Goal: Information Seeking & Learning: Learn about a topic

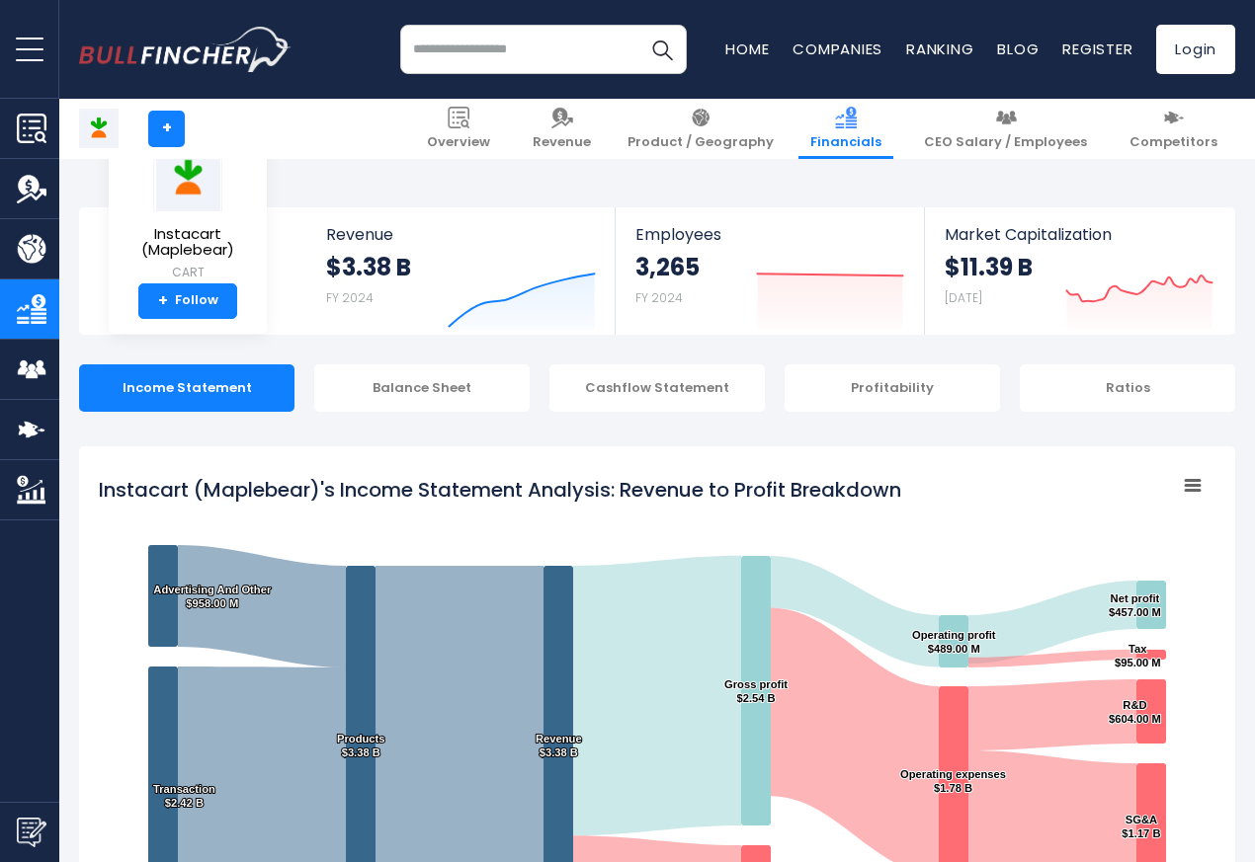
scroll to position [1069, 0]
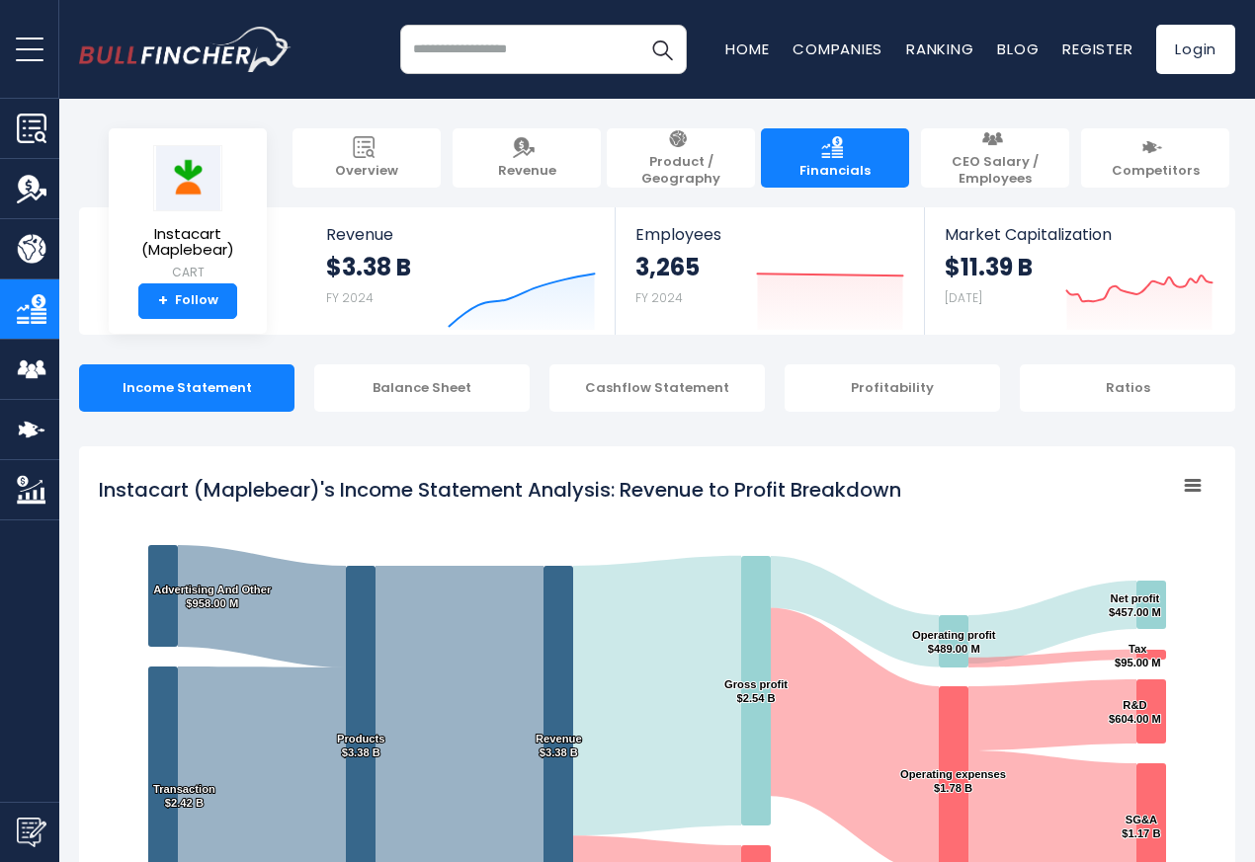
scroll to position [1069, 0]
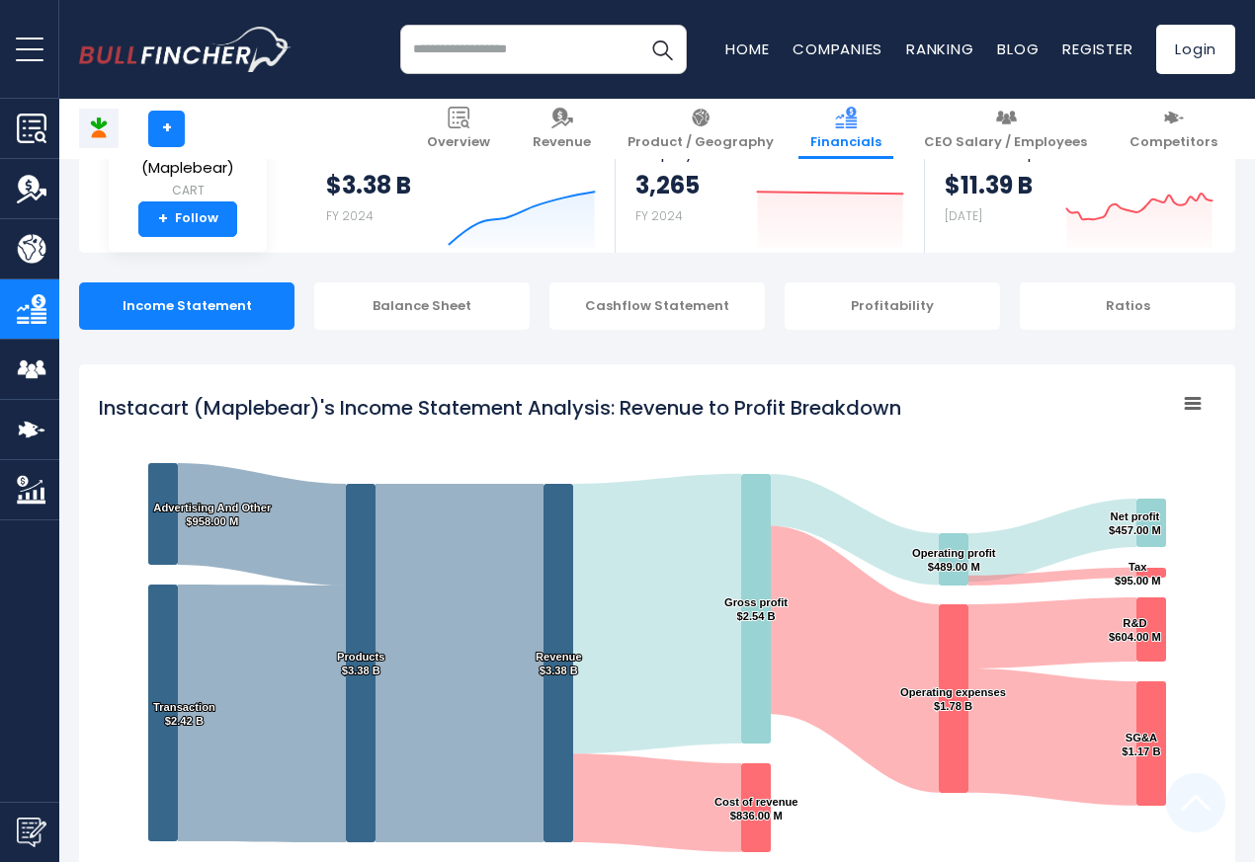
scroll to position [1069, 0]
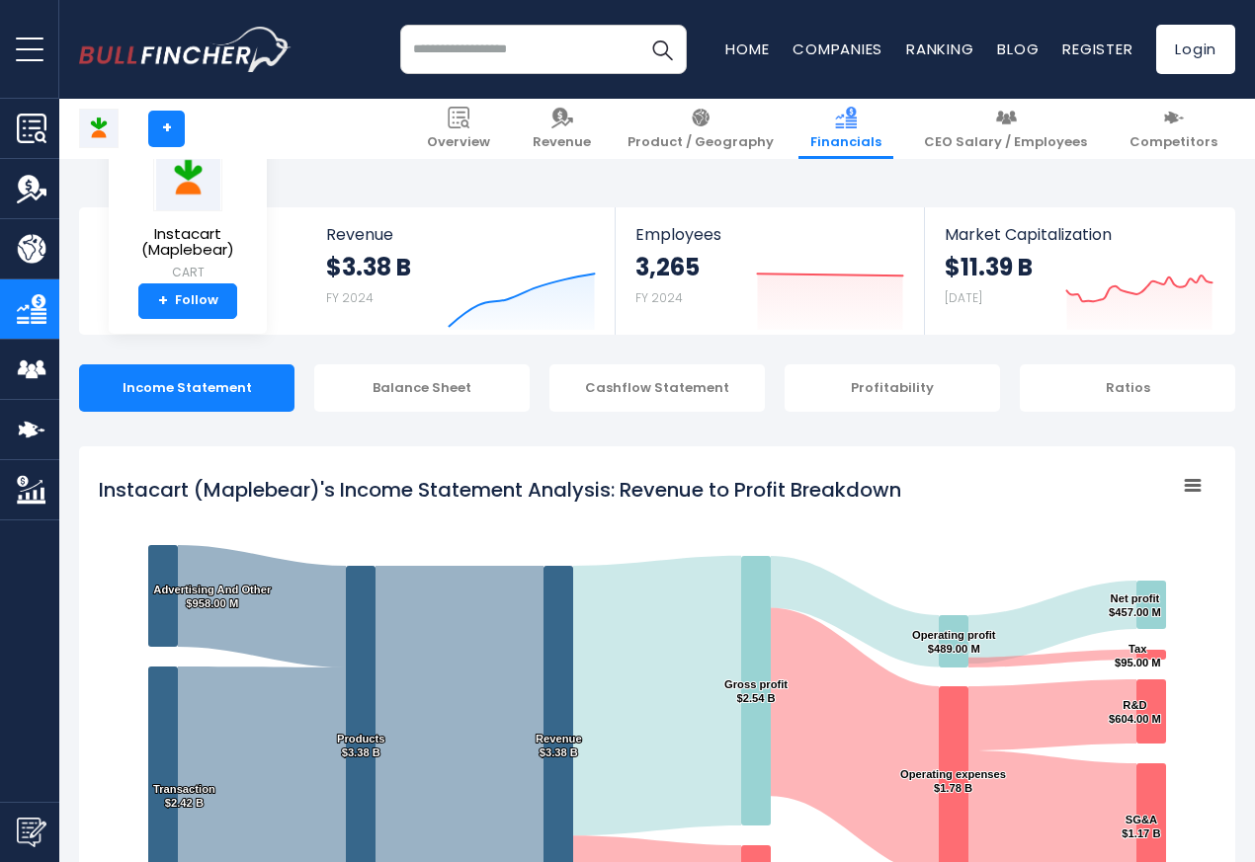
scroll to position [1069, 0]
